Goal: Find specific page/section: Find specific page/section

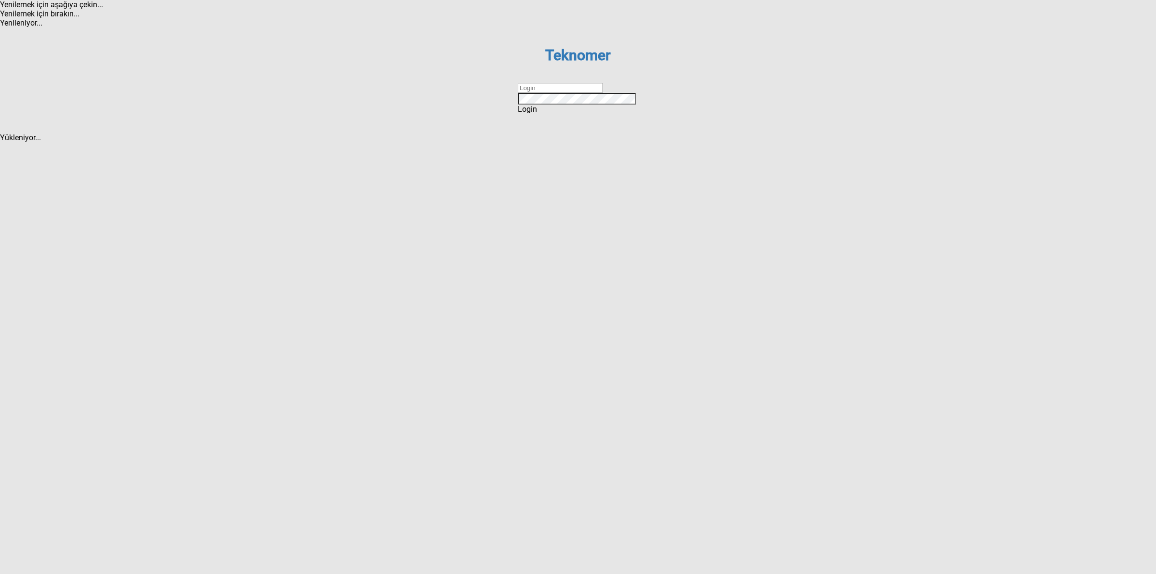
click at [536, 93] on input "text" at bounding box center [560, 88] width 85 height 10
type input "DİZEM"
click at [570, 114] on div "Login" at bounding box center [578, 109] width 120 height 9
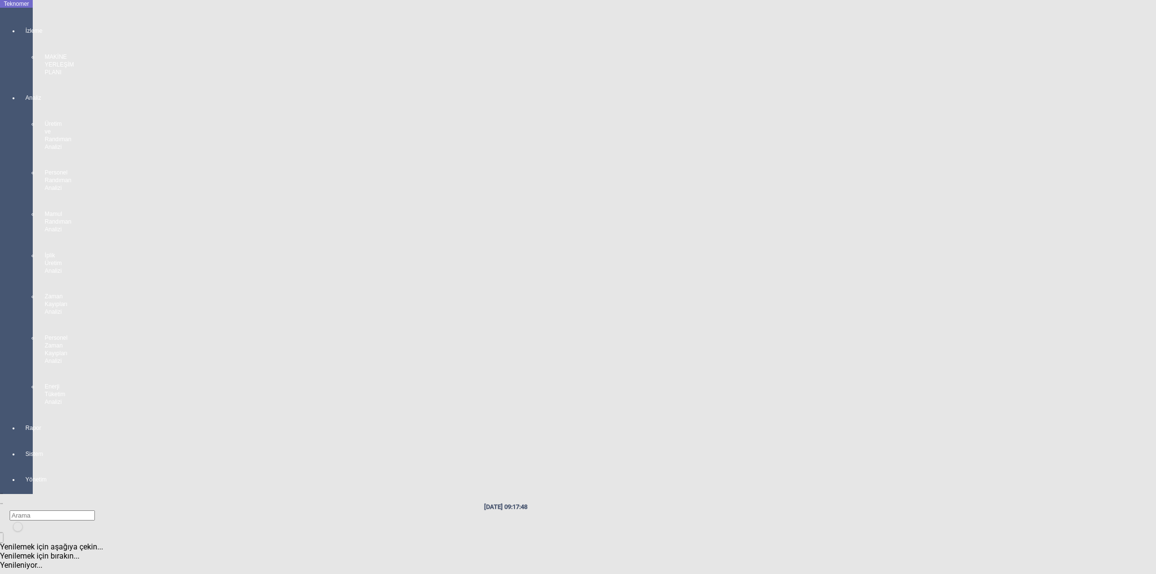
click at [19, 26] on div "İzleme MAKİNE YERLEŞİM PLANI" at bounding box center [25, 46] width 13 height 67
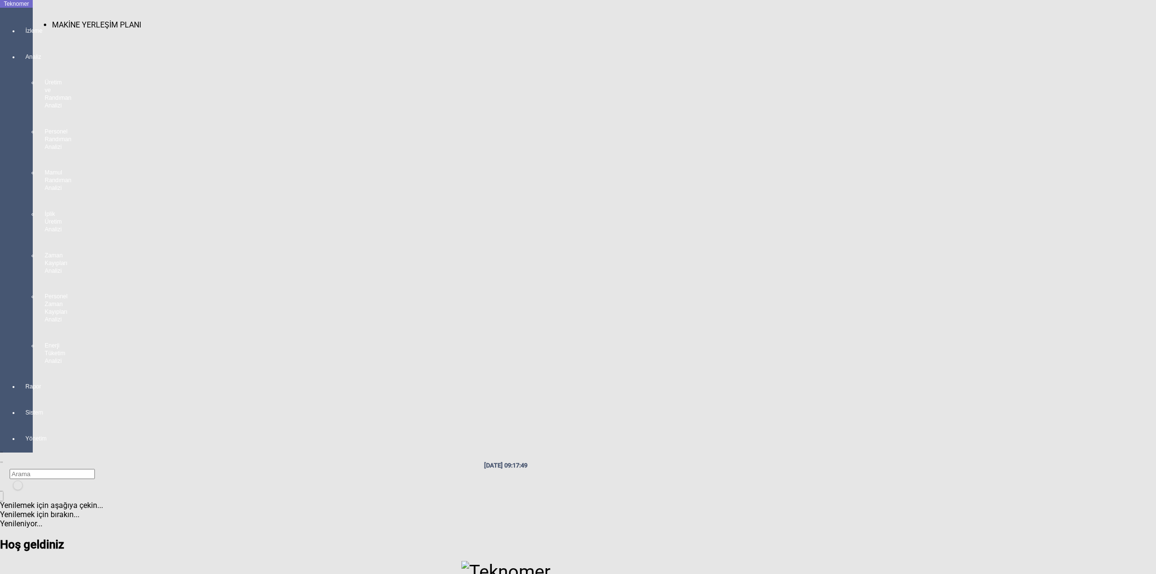
click at [97, 20] on span "MAKİNE YERLEŞİM PLANI" at bounding box center [96, 24] width 89 height 9
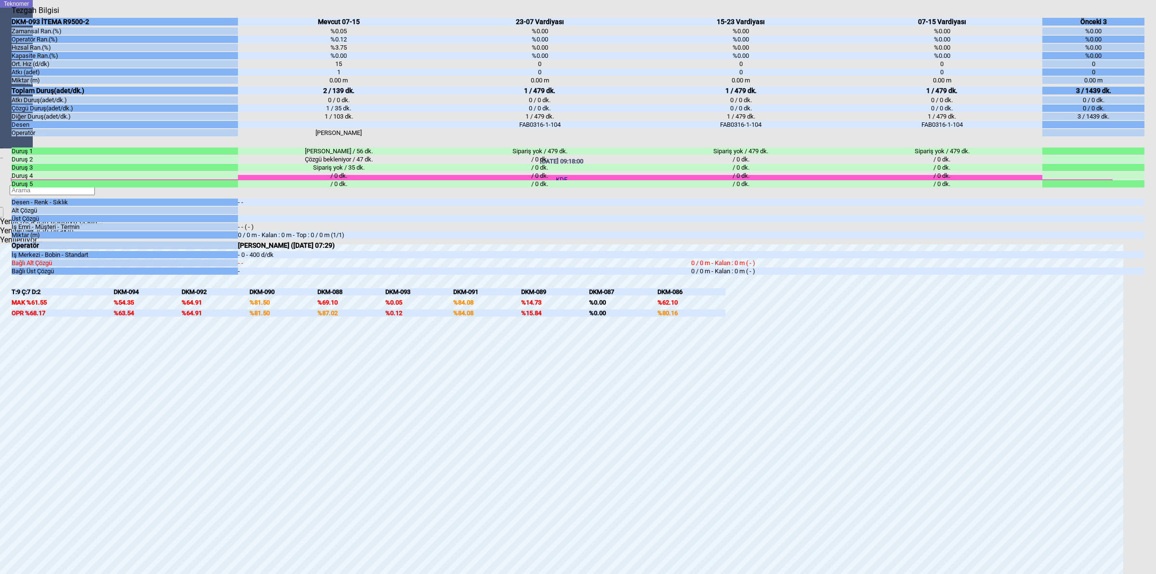
click at [1155, 346] on body "Teknomer İzleme Analiz Rapor Sistem Yönetim [DATE] 09:18:00 KDF Yenilemek için …" at bounding box center [578, 287] width 1156 height 574
click at [1154, 321] on body "Teknomer İzleme Analiz Rapor Sistem Yönetim [DATE] 09:18:06 KDF Yenilemek için …" at bounding box center [578, 287] width 1156 height 574
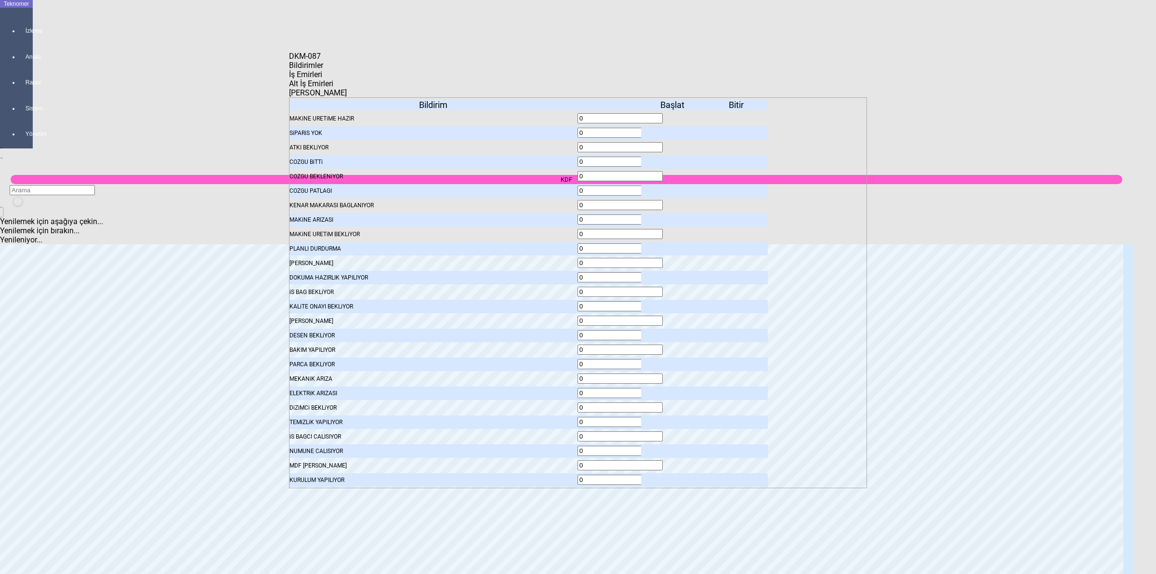
click at [674, 303] on icon at bounding box center [674, 306] width 0 height 7
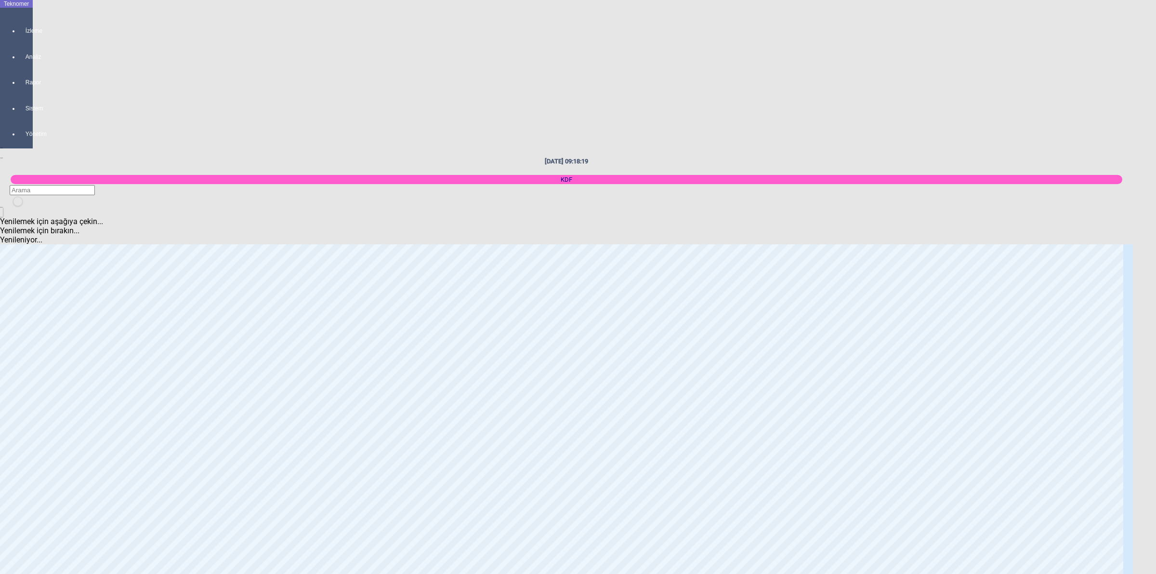
scroll to position [482, 0]
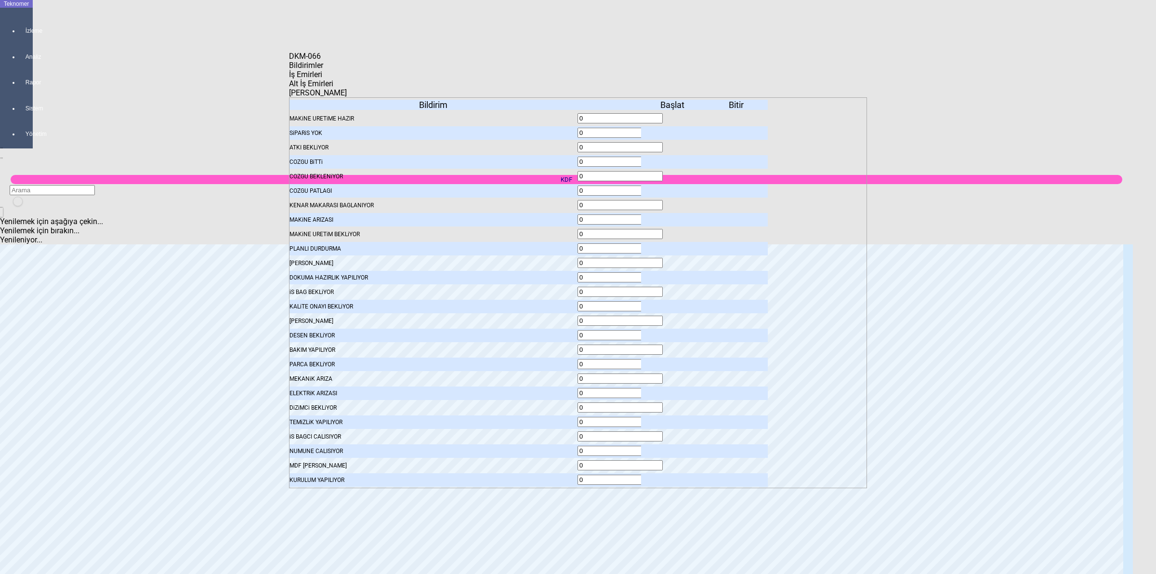
click at [674, 303] on icon at bounding box center [674, 306] width 0 height 7
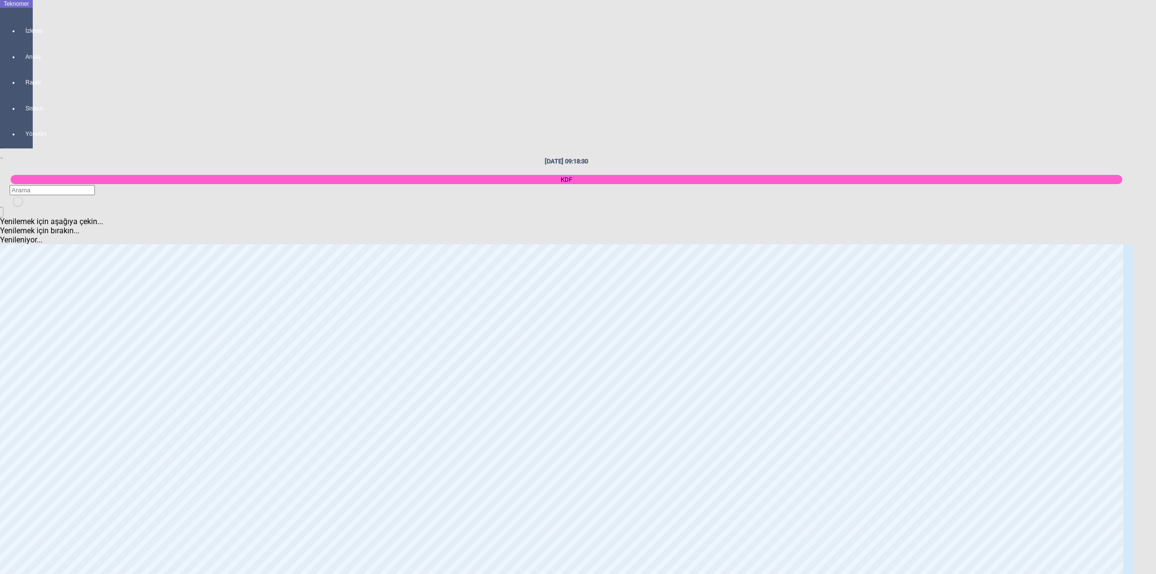
scroll to position [723, 0]
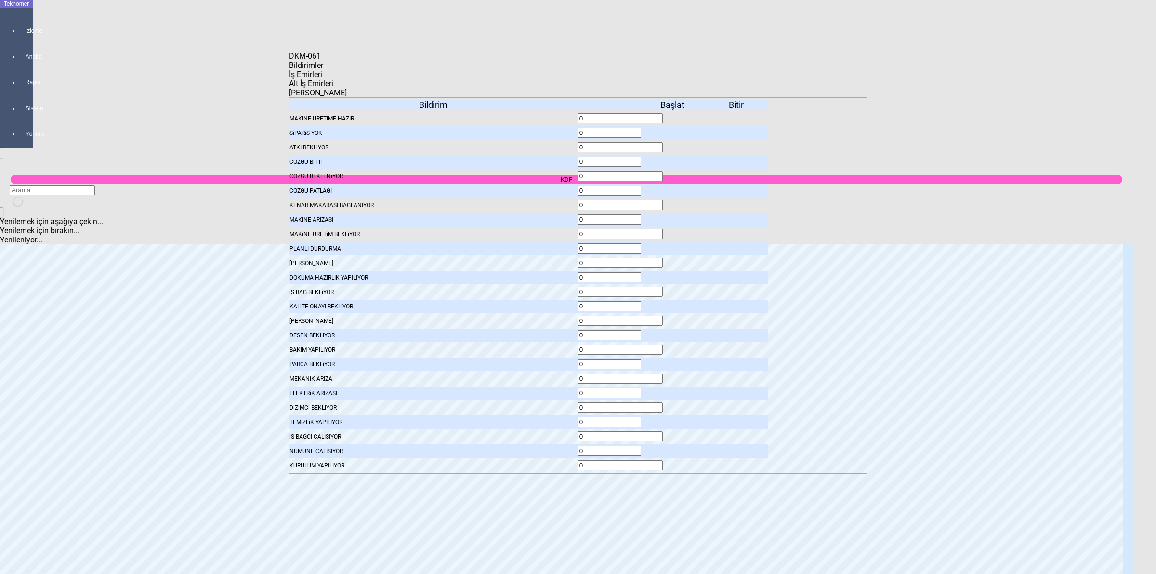
click at [674, 303] on icon at bounding box center [674, 306] width 0 height 7
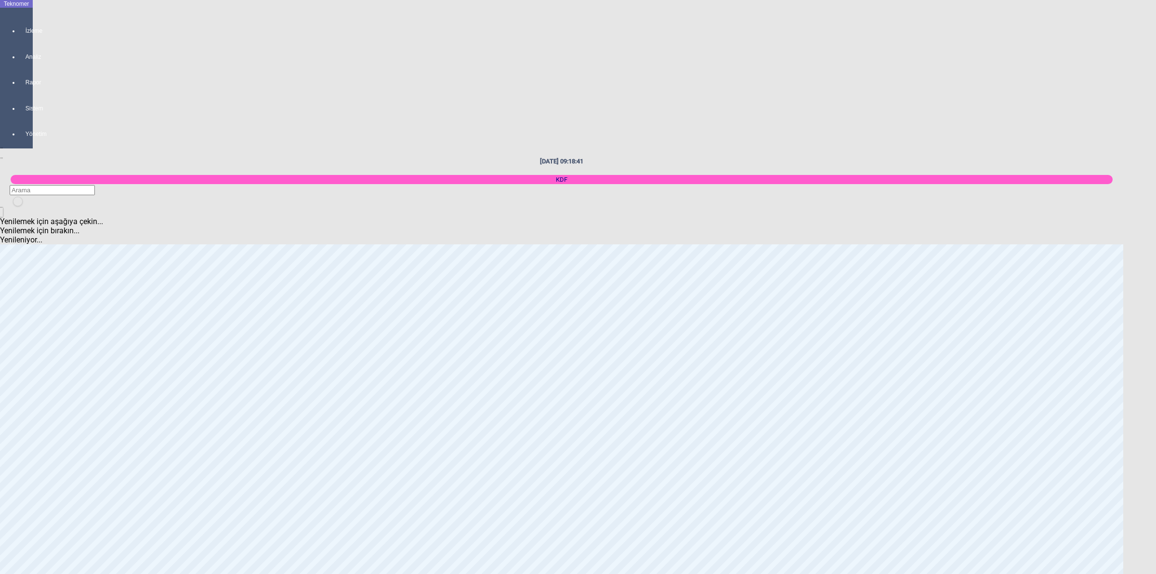
click at [1155, 313] on body "Teknomer İzleme Analiz Rapor Sistem Yönetim [DATE] 09:18:41 KDF Yenilemek için …" at bounding box center [578, 287] width 1156 height 574
click at [1155, 391] on body "Teknomer İzleme Analiz Rapor Sistem Yönetim [DATE] 09:18:54 KDF Yenilemek için …" at bounding box center [578, 287] width 1156 height 574
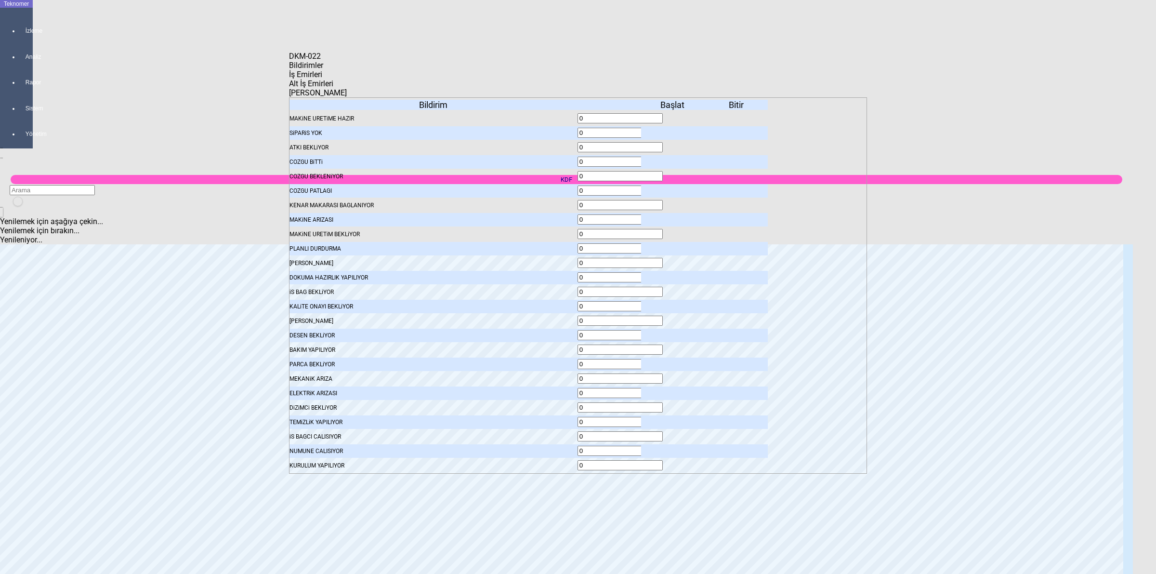
click at [674, 130] on icon at bounding box center [674, 133] width 0 height 7
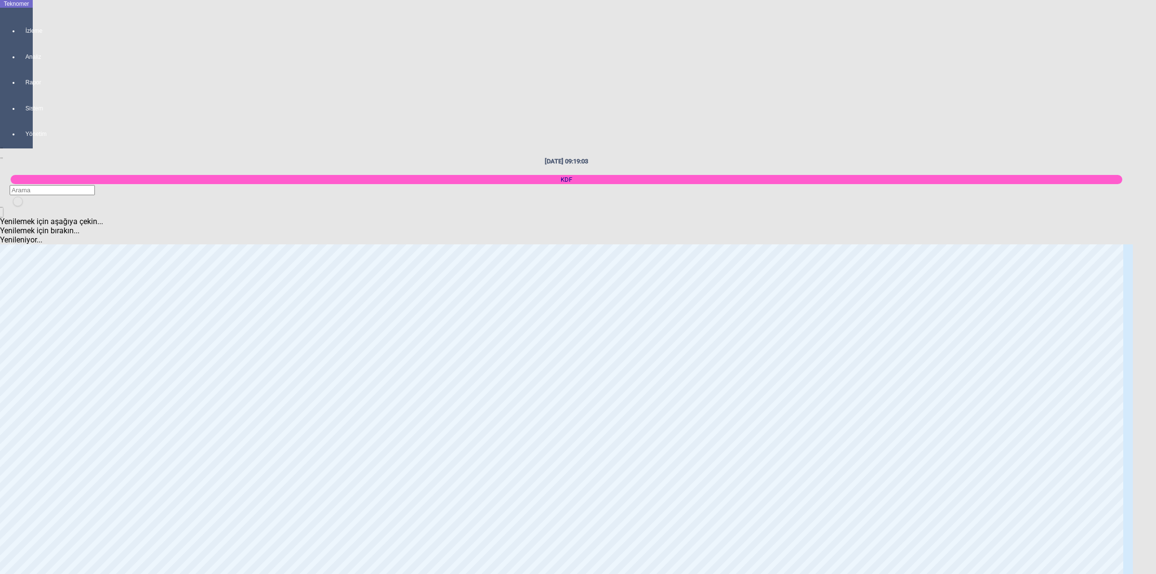
scroll to position [1747, 0]
click at [1155, 295] on body "Teknomer İzleme Analiz Rapor Sistem Yönetim [DATE] 09:19:06 KDF Yenilemek için …" at bounding box center [578, 287] width 1156 height 574
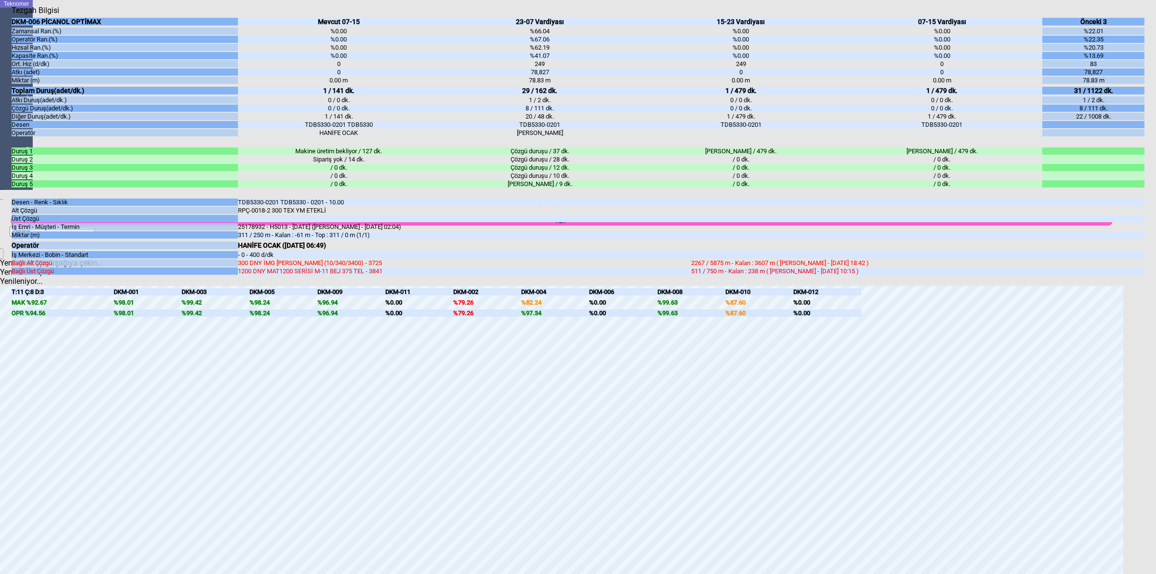
click at [1148, 370] on body "Teknomer İzleme MAKİNE YERLEŞİM PLANI Analiz Rapor Sistem Yönetim [DATE] 09:20:…" at bounding box center [578, 287] width 1156 height 574
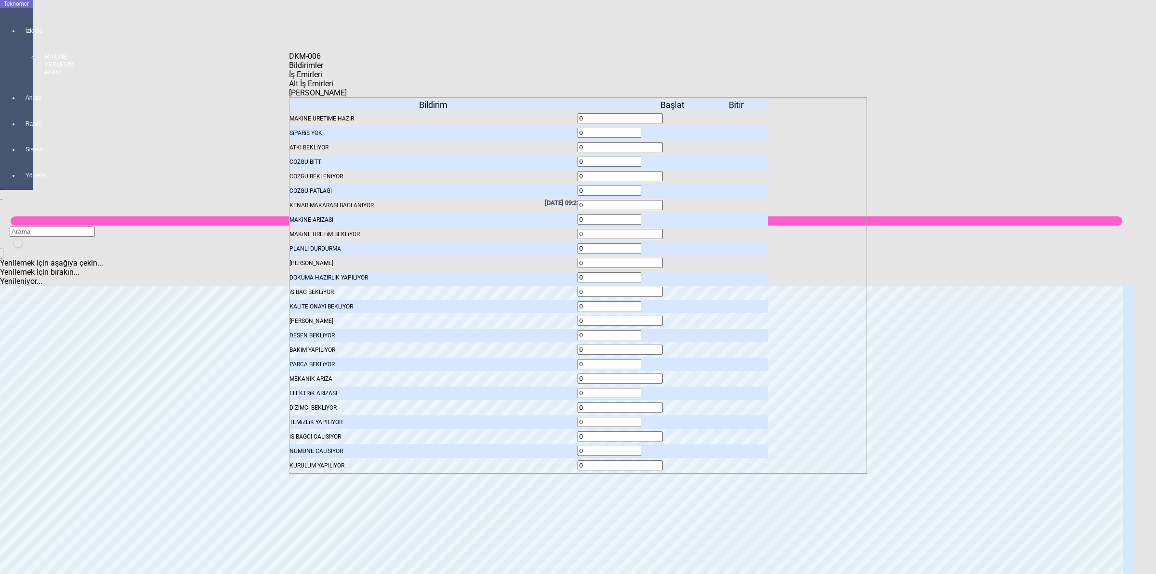
click at [674, 173] on icon at bounding box center [674, 176] width 0 height 7
click at [322, 78] on span "İş Emirleri" at bounding box center [305, 74] width 33 height 9
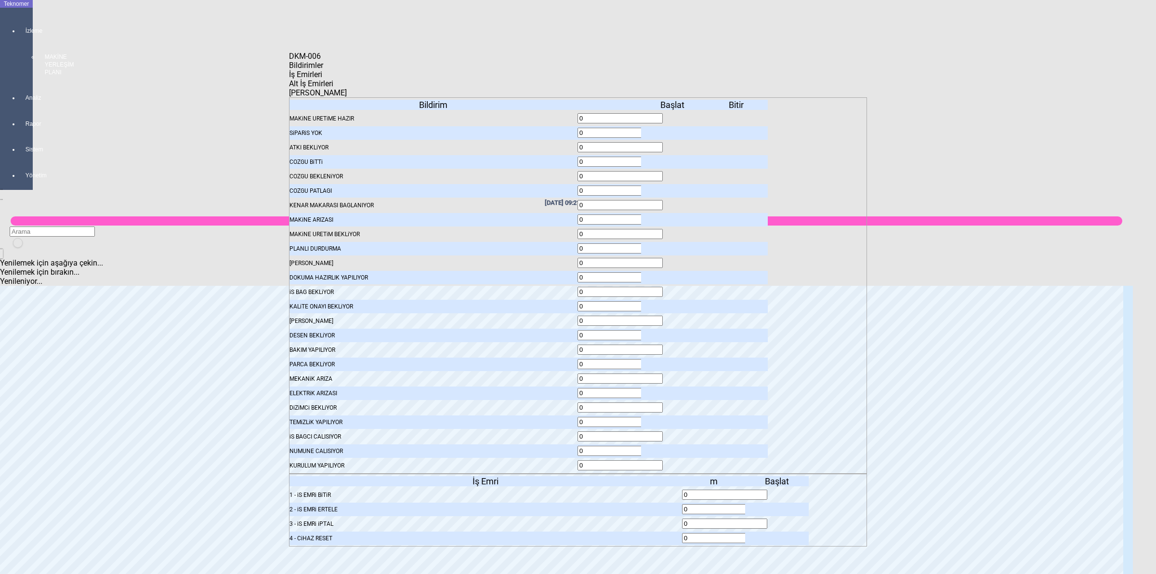
click at [778, 491] on icon at bounding box center [778, 494] width 0 height 7
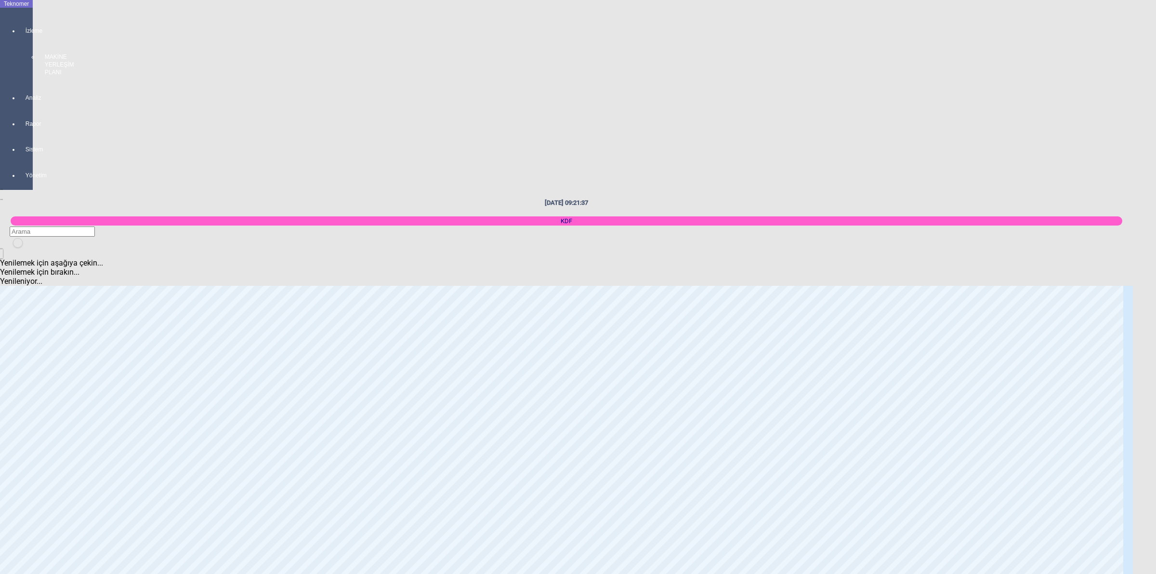
scroll to position [1127, 0]
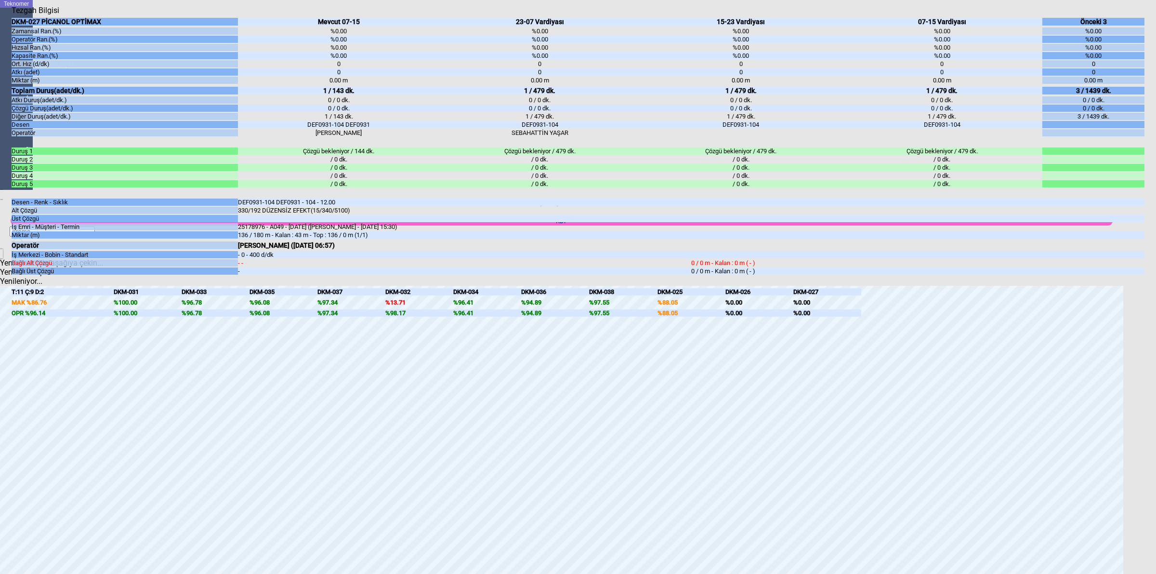
click at [1155, 344] on body "Teknomer İzleme MAKİNE YERLEŞİM PLANI Analiz Rapor Sistem Yönetim [DATE] 09:22:…" at bounding box center [578, 287] width 1156 height 574
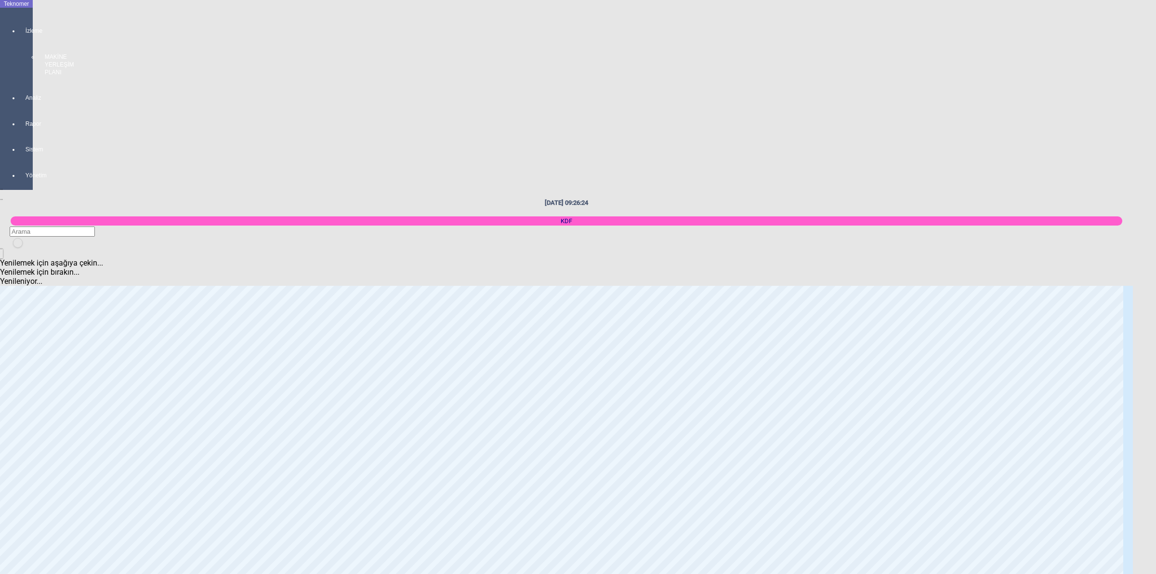
scroll to position [602, 0]
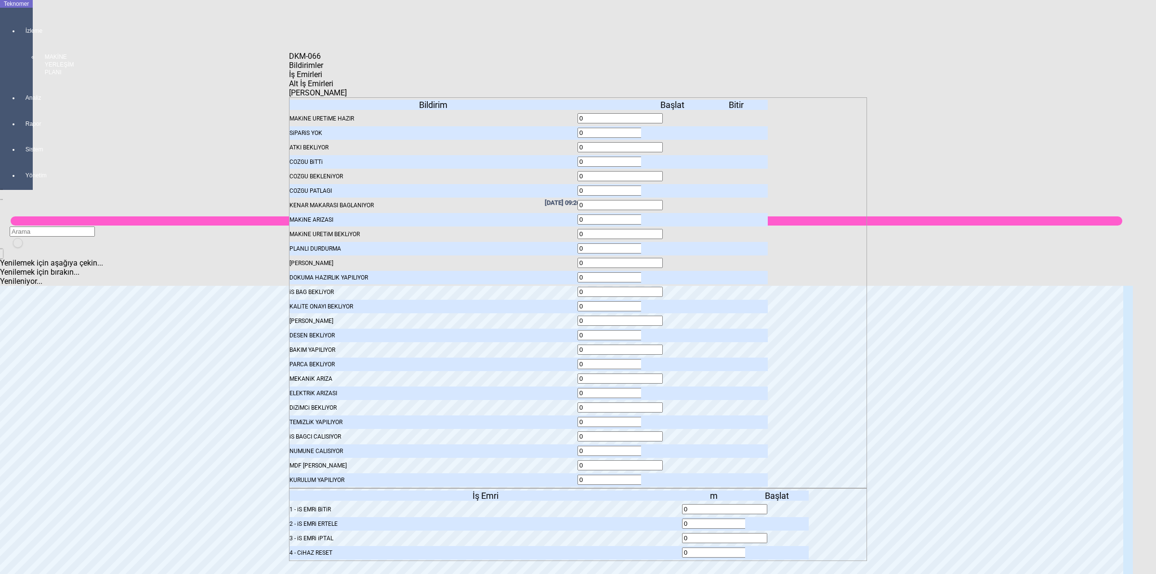
click at [778, 506] on icon at bounding box center [778, 509] width 0 height 7
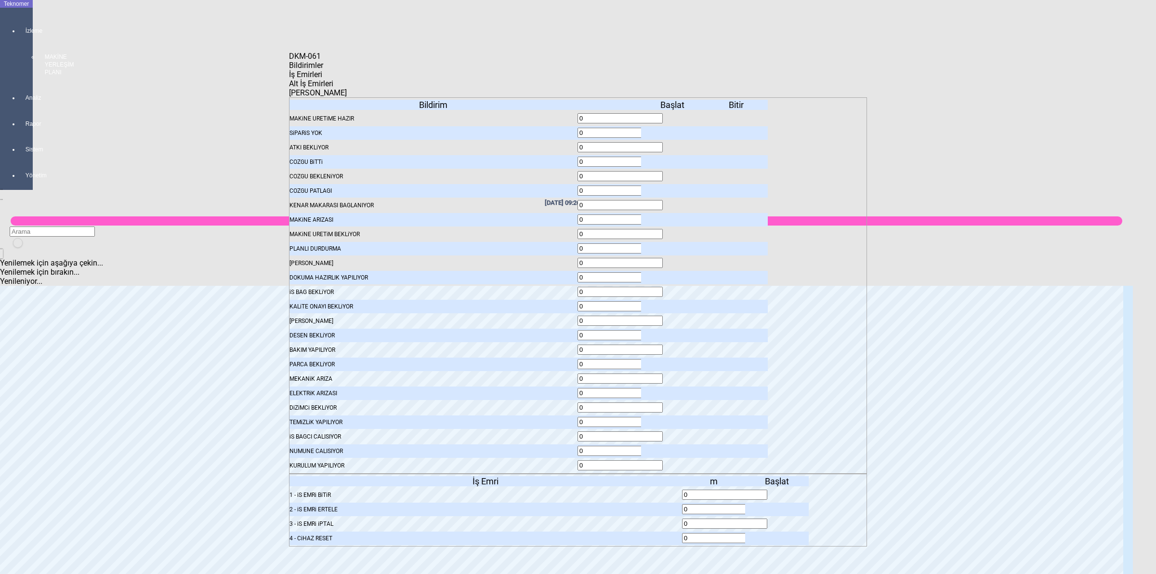
click at [778, 491] on icon at bounding box center [778, 494] width 0 height 7
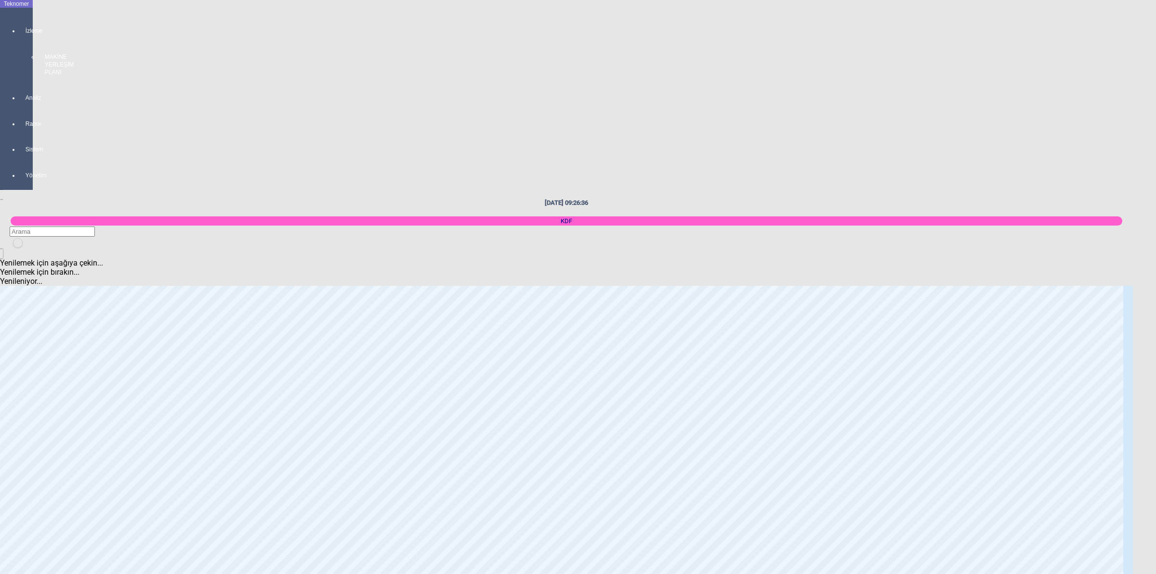
scroll to position [0, 0]
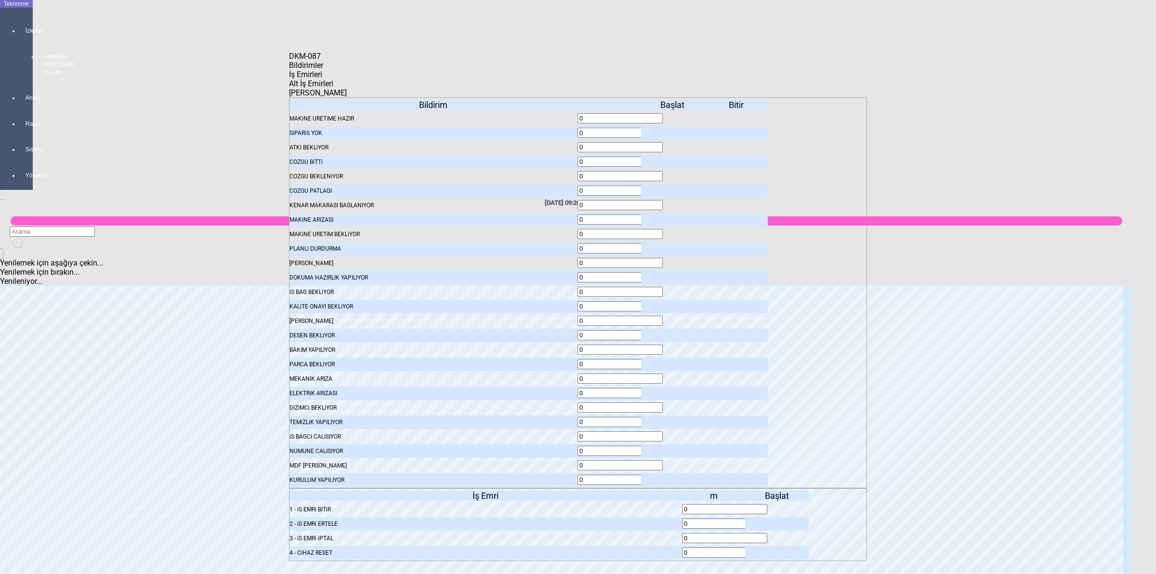
click at [778, 506] on icon at bounding box center [778, 509] width 0 height 7
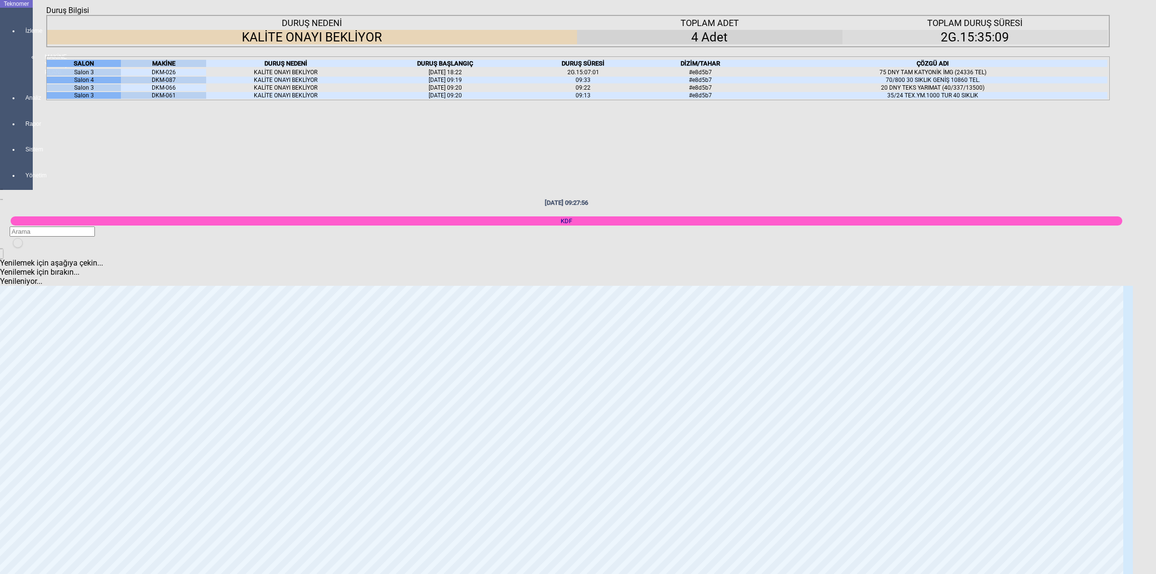
click at [175, 67] on icon at bounding box center [175, 63] width 0 height 7
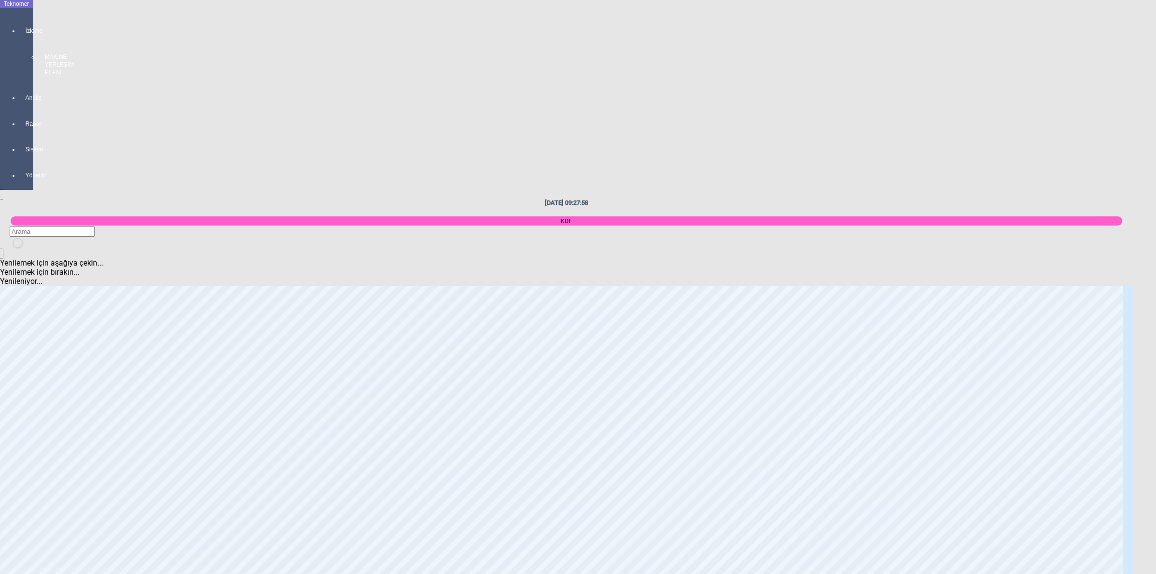
click at [1142, 85] on body "Teknomer İzleme MAKİNE YERLEŞİM PLANI Analiz Rapor Sistem Yönetim [DATE] 09:27:…" at bounding box center [578, 287] width 1156 height 574
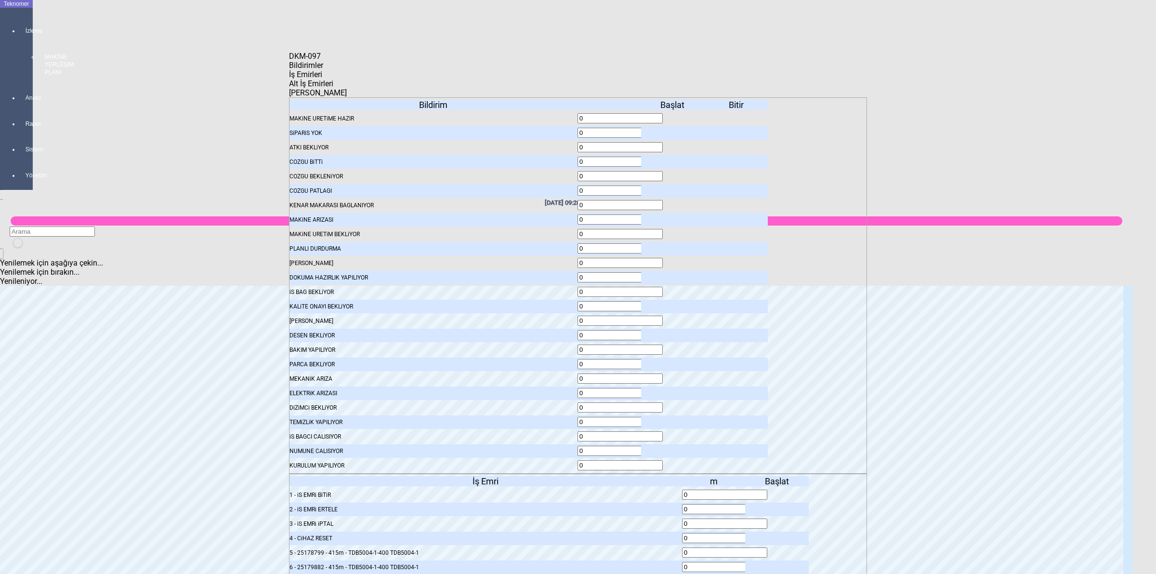
click at [778, 549] on icon at bounding box center [778, 552] width 0 height 7
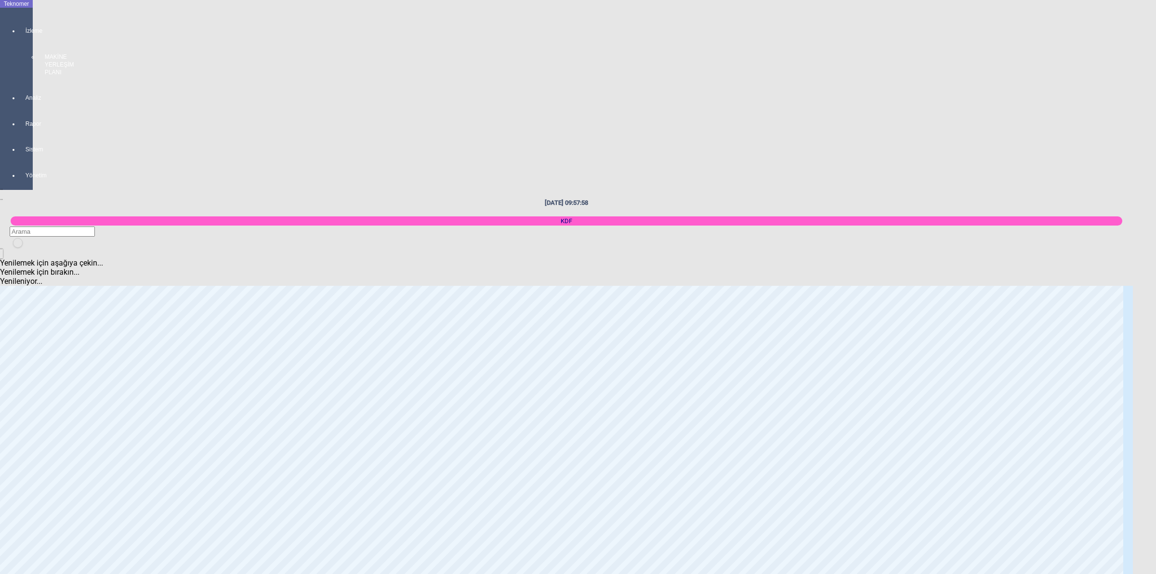
scroll to position [1265, 0]
